Goal: Task Accomplishment & Management: Use online tool/utility

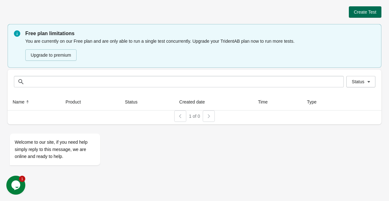
click at [363, 10] on span "Create Test" at bounding box center [365, 11] width 22 height 5
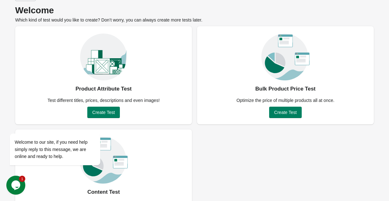
scroll to position [55, 0]
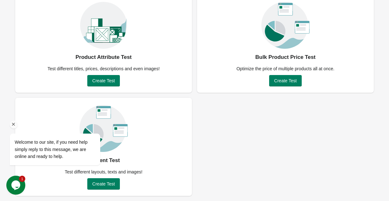
click at [14, 129] on div "Welcome to our site, if you need help simply reply to this message, we are onli…" at bounding box center [63, 143] width 107 height 50
click at [14, 125] on icon "Chat attention grabber" at bounding box center [14, 124] width 6 height 6
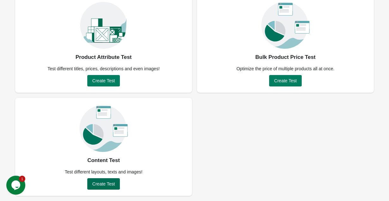
click at [108, 185] on span "Create Test" at bounding box center [103, 183] width 22 height 5
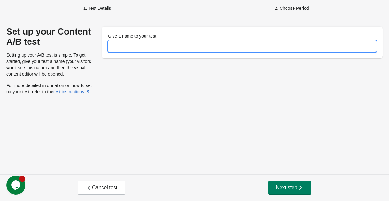
click at [133, 44] on input "Give a name to your test" at bounding box center [242, 45] width 269 height 11
type input "**********"
click at [288, 190] on span "Next step" at bounding box center [290, 187] width 28 height 6
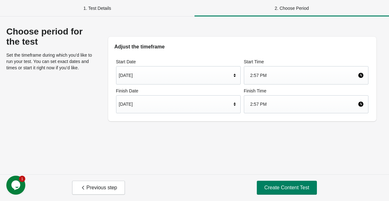
click at [231, 108] on div "[DATE]" at bounding box center [175, 104] width 113 height 12
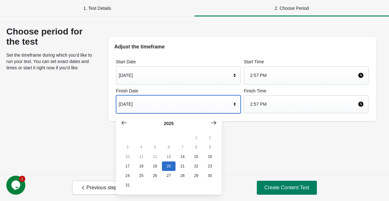
click at [253, 161] on div "Choose period for the test Set the timeframe during which you’d like to run you…" at bounding box center [194, 95] width 389 height 158
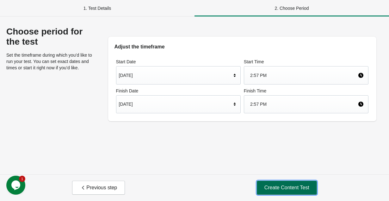
click at [273, 186] on span "Create Content Test" at bounding box center [286, 187] width 45 height 6
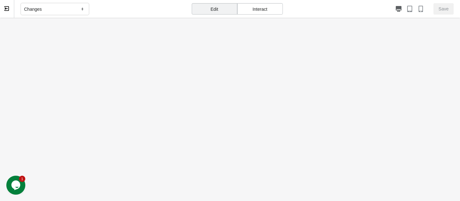
click at [84, 7] on icon at bounding box center [82, 9] width 6 height 6
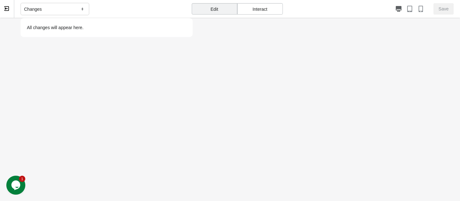
click at [110, 7] on div "Changes All changes will appear here." at bounding box center [107, 9] width 172 height 18
click at [146, 0] on div "Changes All changes will appear here." at bounding box center [107, 9] width 172 height 18
click at [169, 7] on div "Changes All changes will appear here." at bounding box center [107, 9] width 172 height 18
click at [81, 9] on icon at bounding box center [82, 9] width 6 height 6
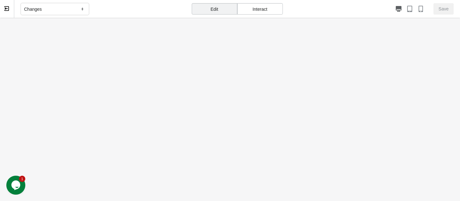
click at [247, 7] on div "Interact" at bounding box center [260, 8] width 46 height 11
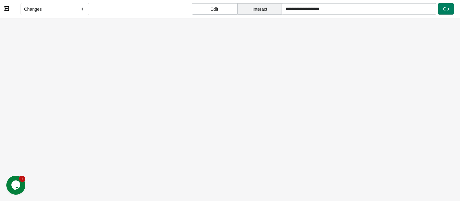
click at [209, 6] on div "Edit" at bounding box center [215, 8] width 46 height 11
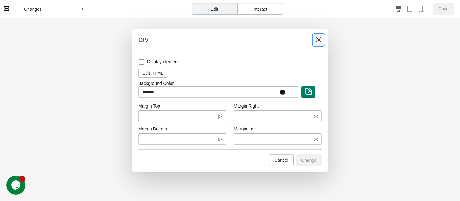
click at [319, 39] on icon at bounding box center [318, 40] width 6 height 6
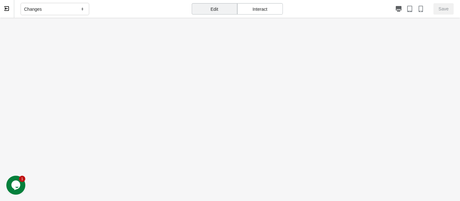
click at [250, 6] on div "Interact" at bounding box center [260, 8] width 46 height 11
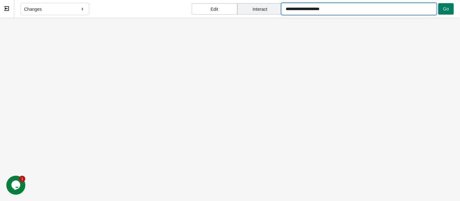
click at [302, 5] on input "**********" at bounding box center [359, 8] width 155 height 11
click at [337, 7] on input "**********" at bounding box center [359, 8] width 155 height 11
click at [73, 6] on div "Changes" at bounding box center [55, 9] width 69 height 13
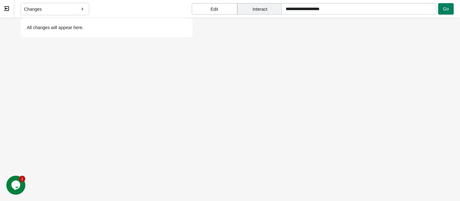
click at [108, 1] on div "Changes All changes will appear here." at bounding box center [107, 9] width 172 height 18
click at [81, 8] on icon at bounding box center [82, 9] width 6 height 6
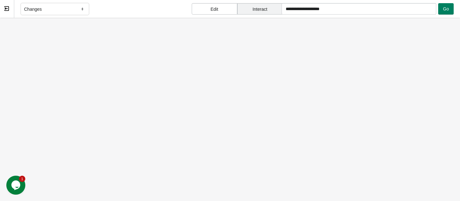
click at [267, 8] on div "Interact" at bounding box center [260, 8] width 46 height 11
click at [220, 14] on div "Edit" at bounding box center [215, 8] width 46 height 11
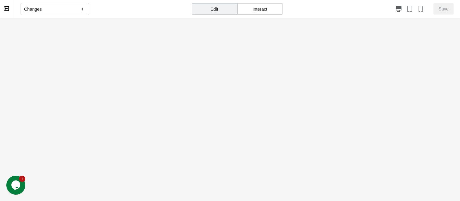
click at [271, 9] on div "Interact" at bounding box center [260, 8] width 46 height 11
